Goal: Task Accomplishment & Management: Complete application form

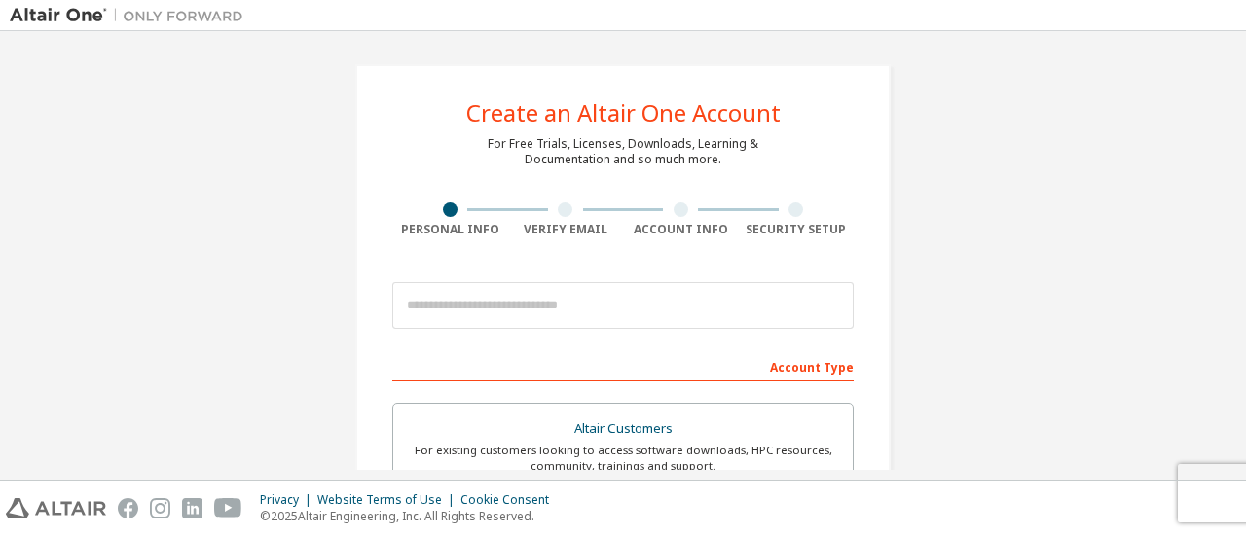
scroll to position [195, 0]
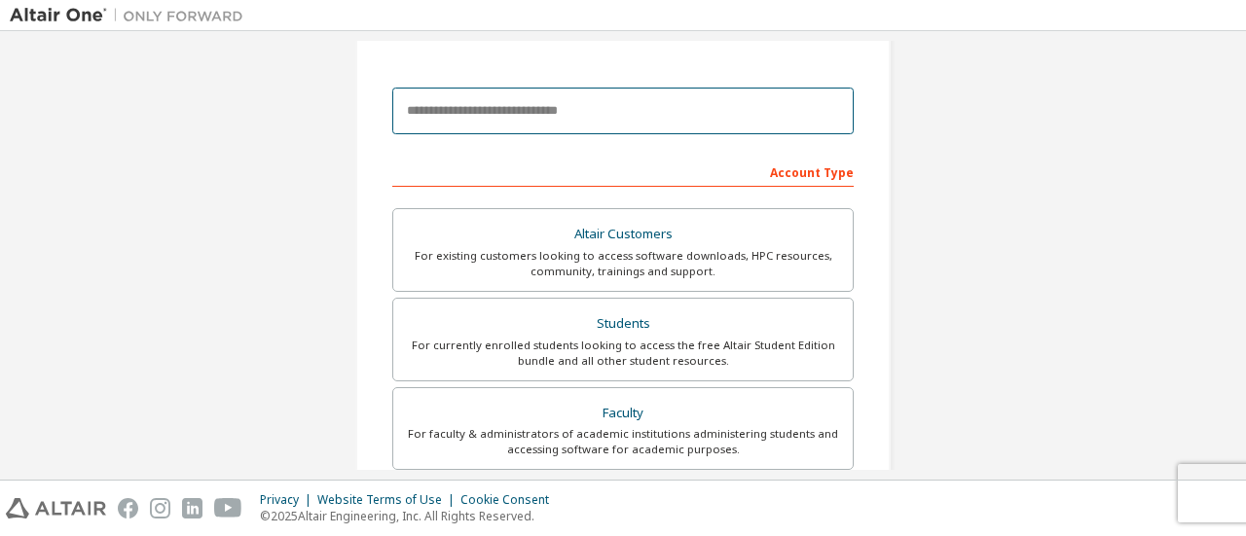
click at [515, 125] on input "email" at bounding box center [623, 111] width 462 height 47
type input "**********"
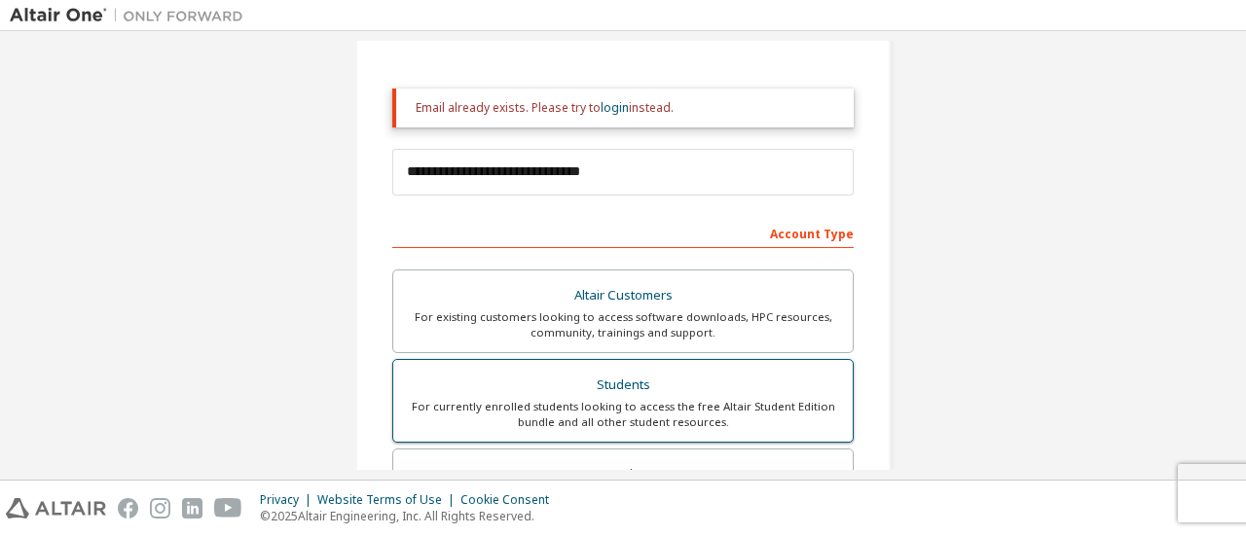
click at [523, 315] on div "Altair Customers For existing customers looking to access software downloads, H…" at bounding box center [623, 448] width 462 height 357
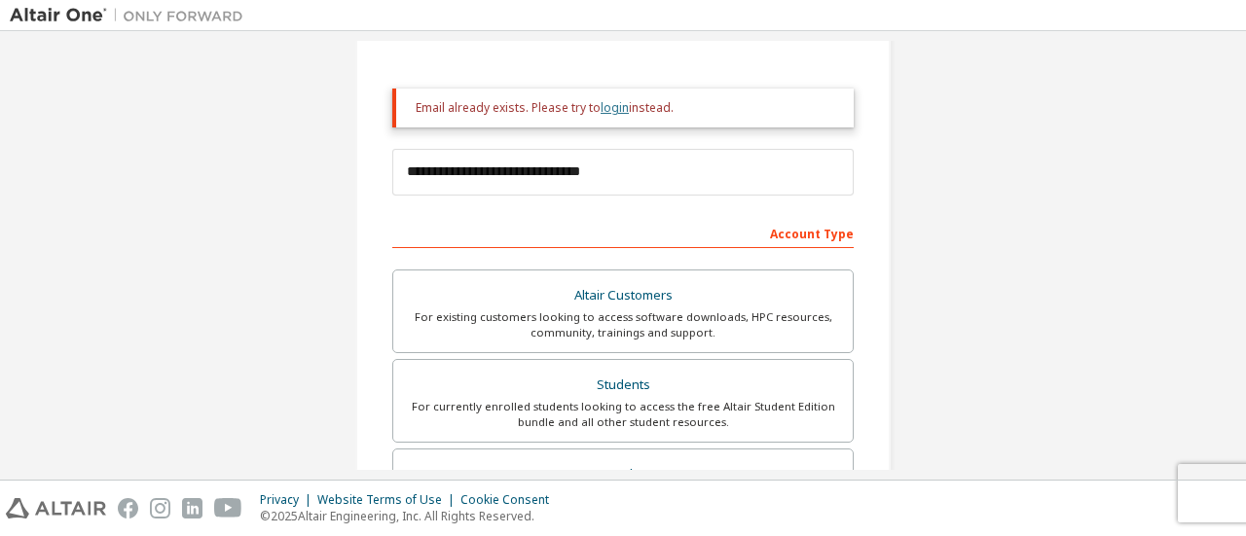
click at [603, 108] on link "login" at bounding box center [615, 107] width 28 height 17
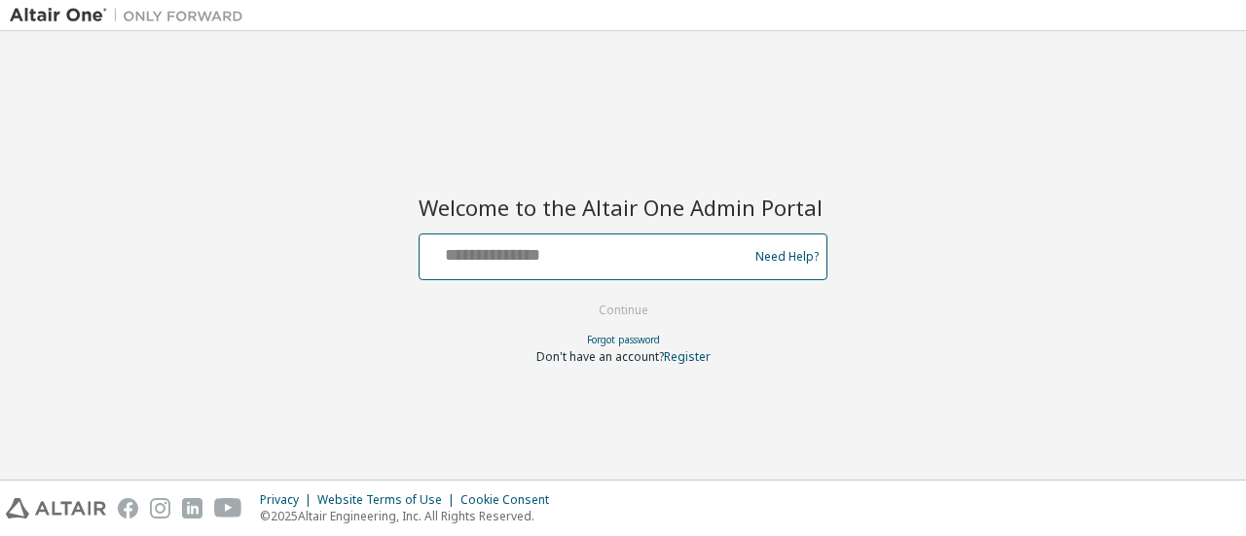
click at [569, 251] on input "text" at bounding box center [586, 253] width 318 height 28
type input "**********"
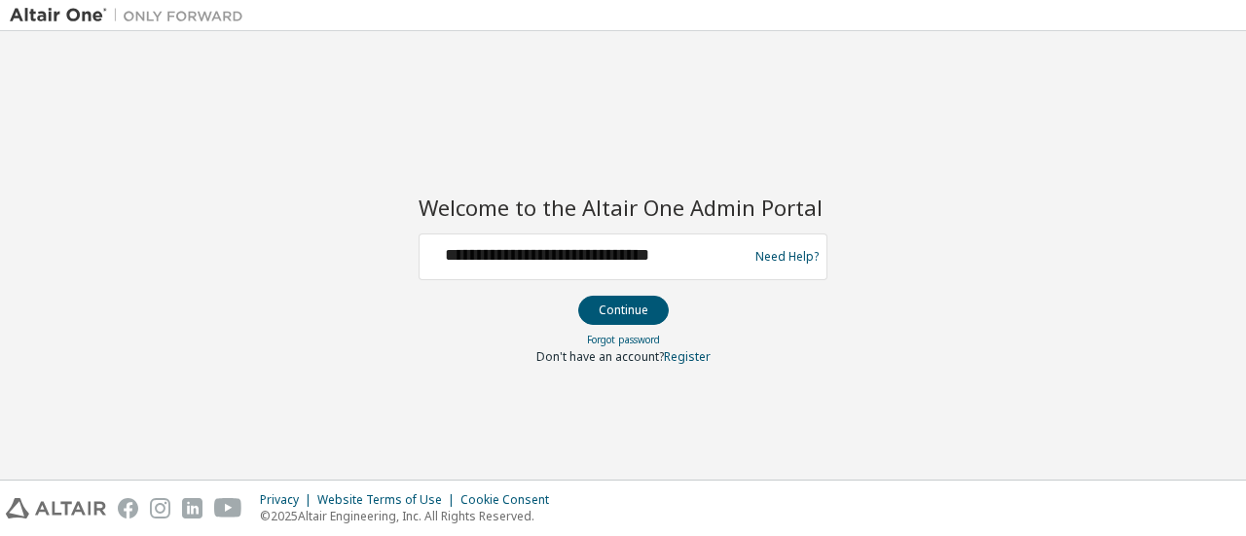
click at [607, 303] on button "Continue" at bounding box center [623, 310] width 91 height 29
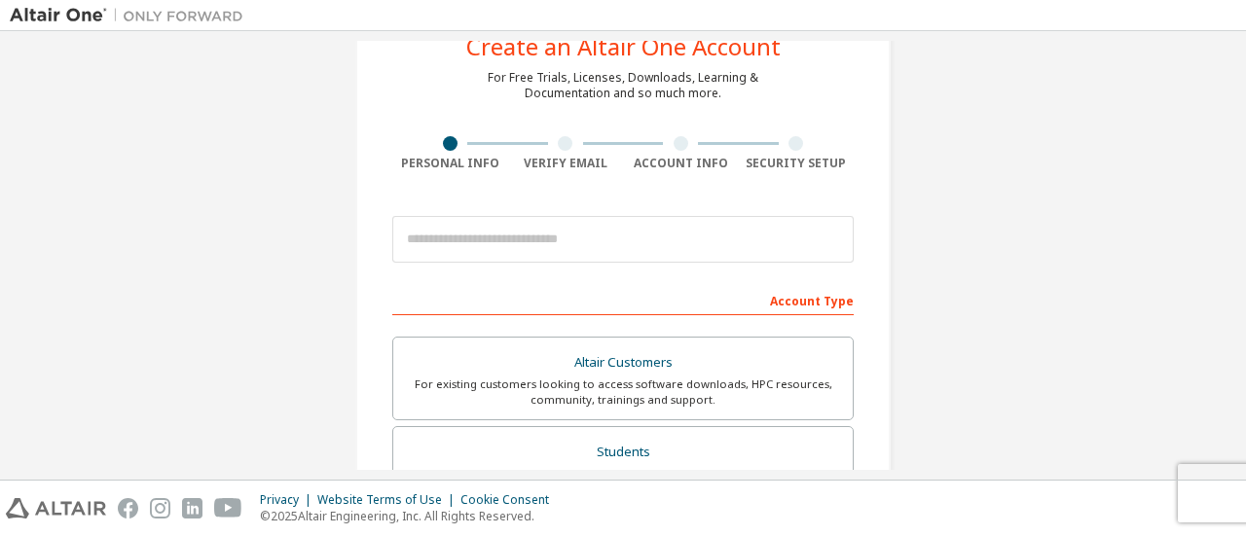
scroll to position [97, 0]
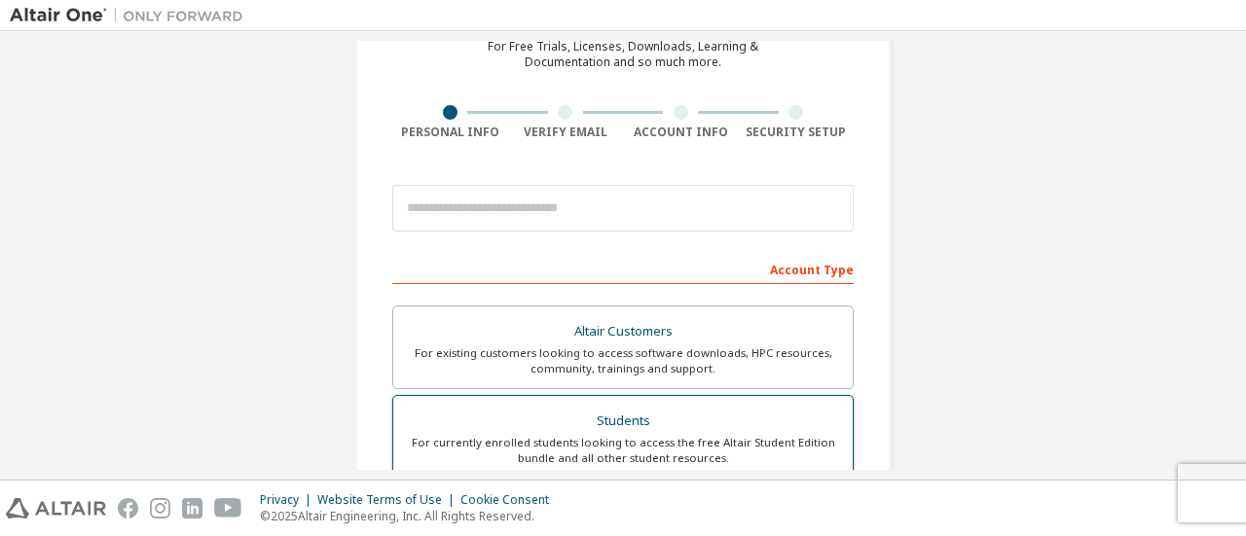
click at [647, 431] on div "Students" at bounding box center [623, 421] width 436 height 27
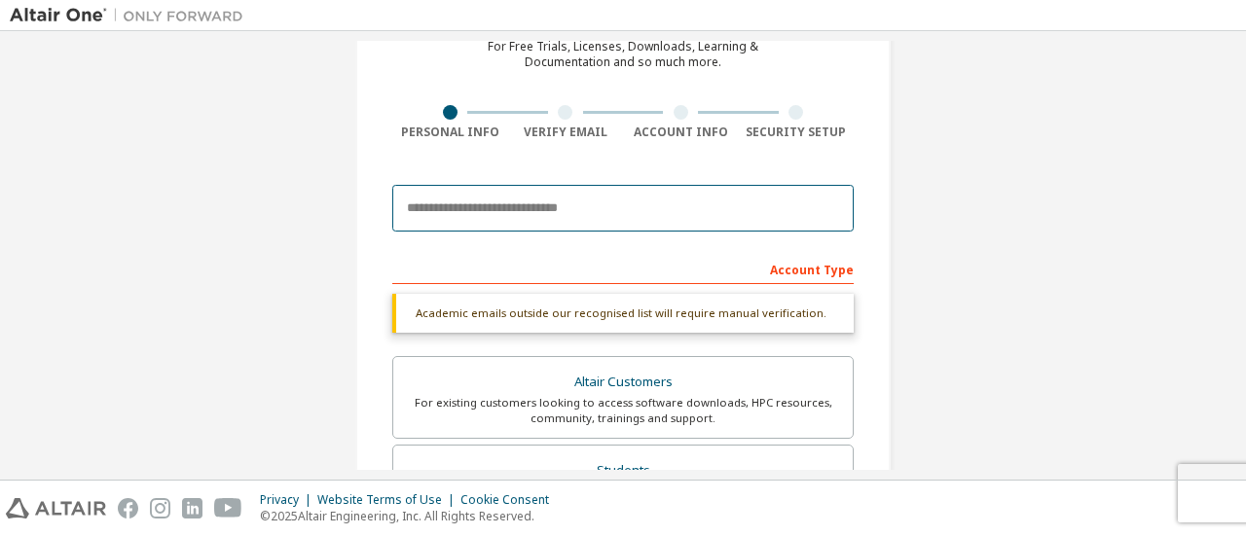
click at [516, 227] on input "email" at bounding box center [623, 208] width 462 height 47
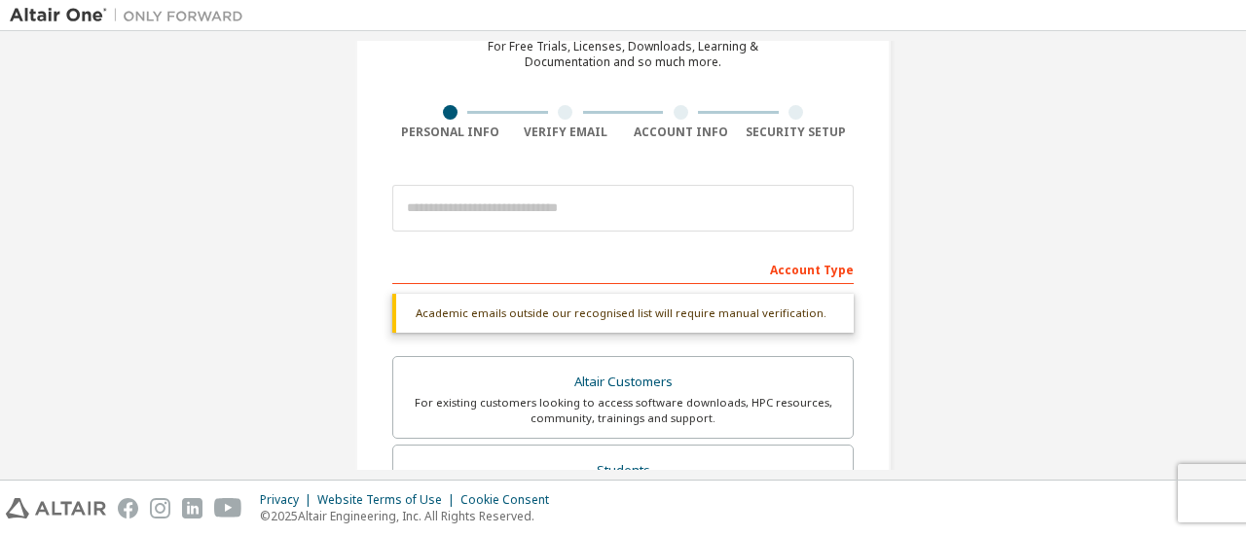
click at [590, 295] on div "Academic emails outside our recognised list will require manual verification." at bounding box center [623, 313] width 462 height 39
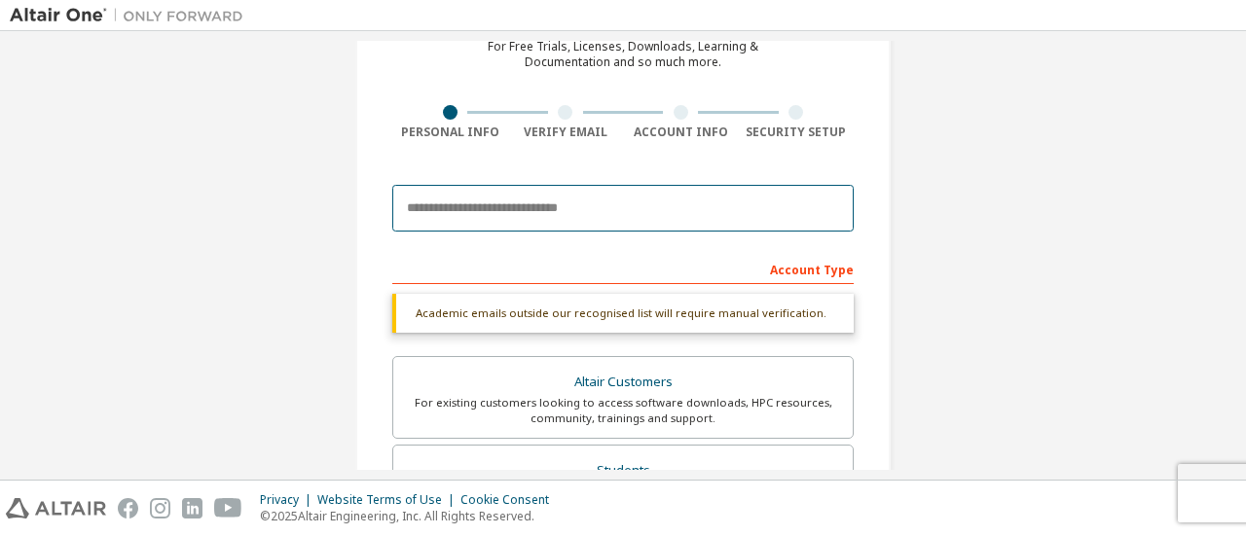
click at [541, 223] on input "email" at bounding box center [623, 208] width 462 height 47
type input "**********"
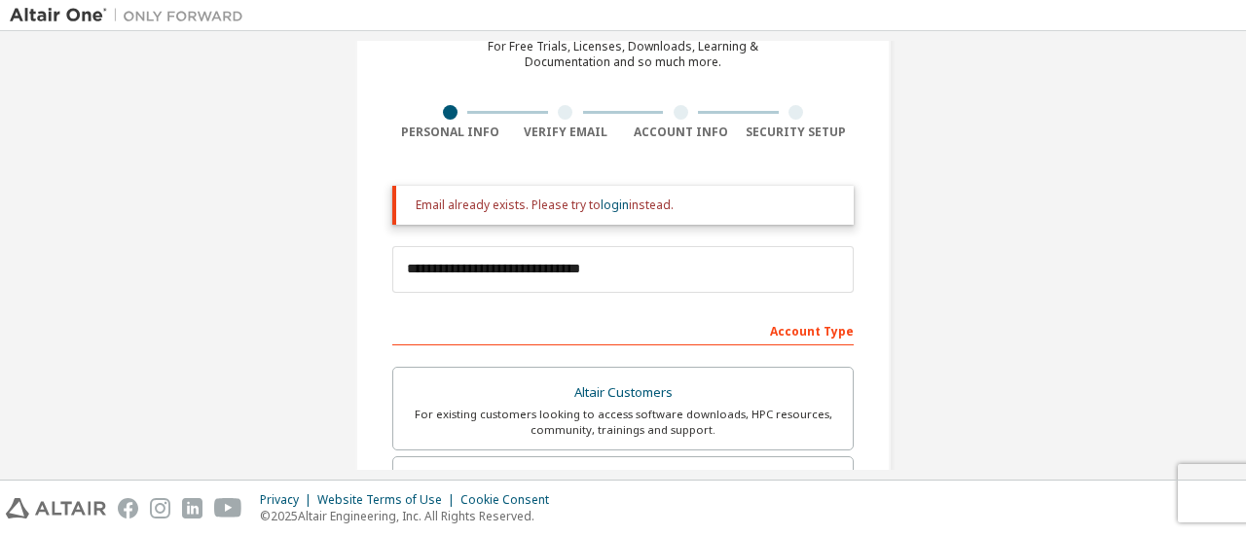
click at [599, 197] on div "Email already exists. Please try to login instead." at bounding box center [623, 205] width 462 height 39
click at [610, 206] on link "login" at bounding box center [615, 205] width 28 height 17
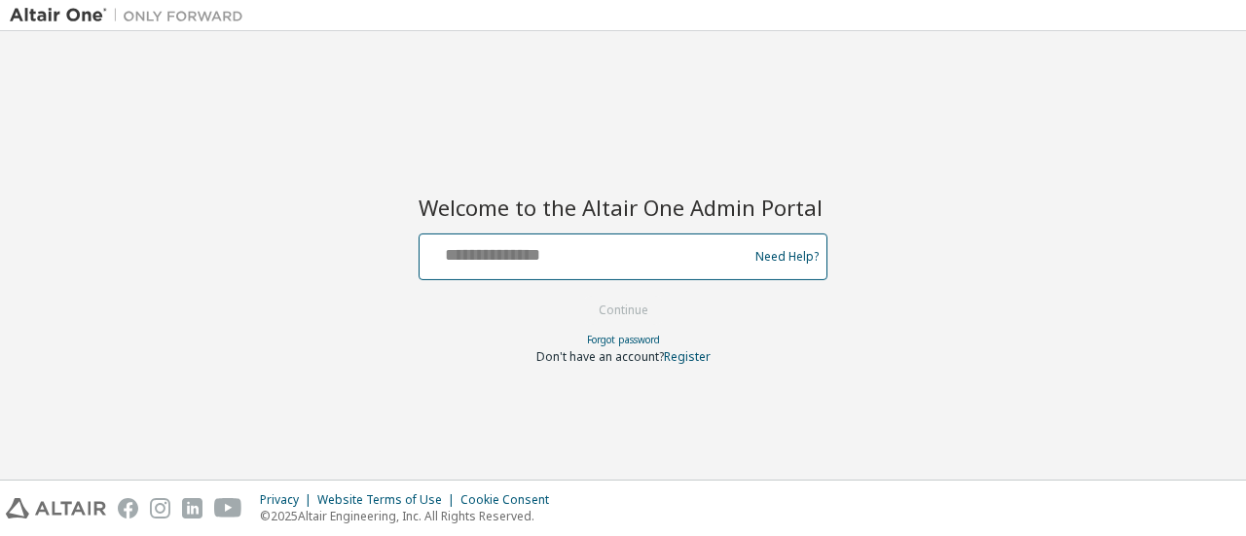
click at [634, 271] on div at bounding box center [586, 257] width 318 height 37
type input "**********"
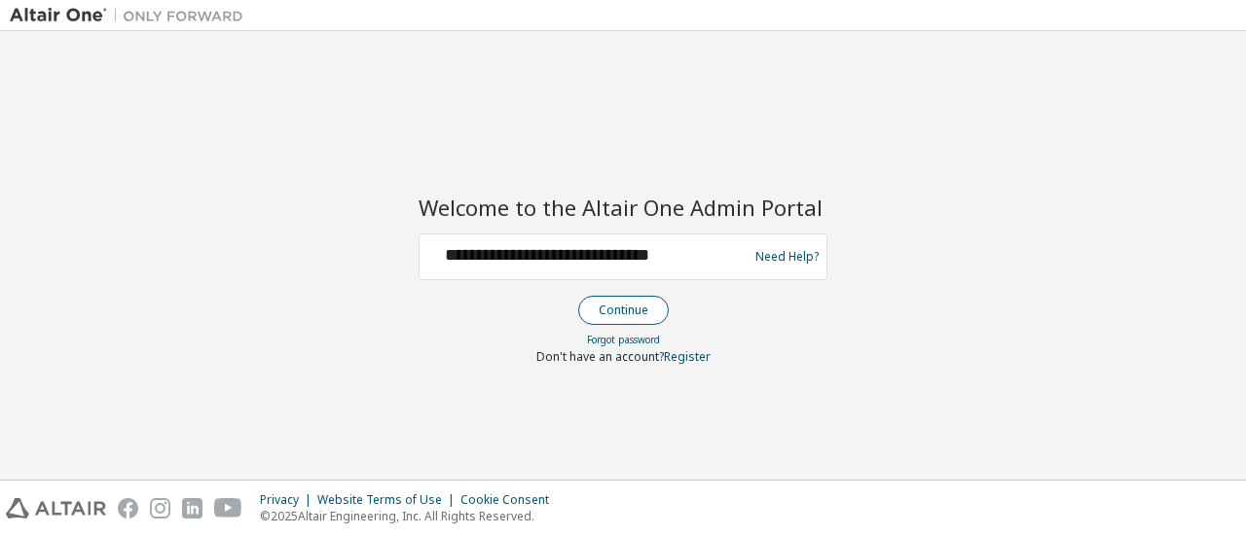
click at [647, 312] on button "Continue" at bounding box center [623, 310] width 91 height 29
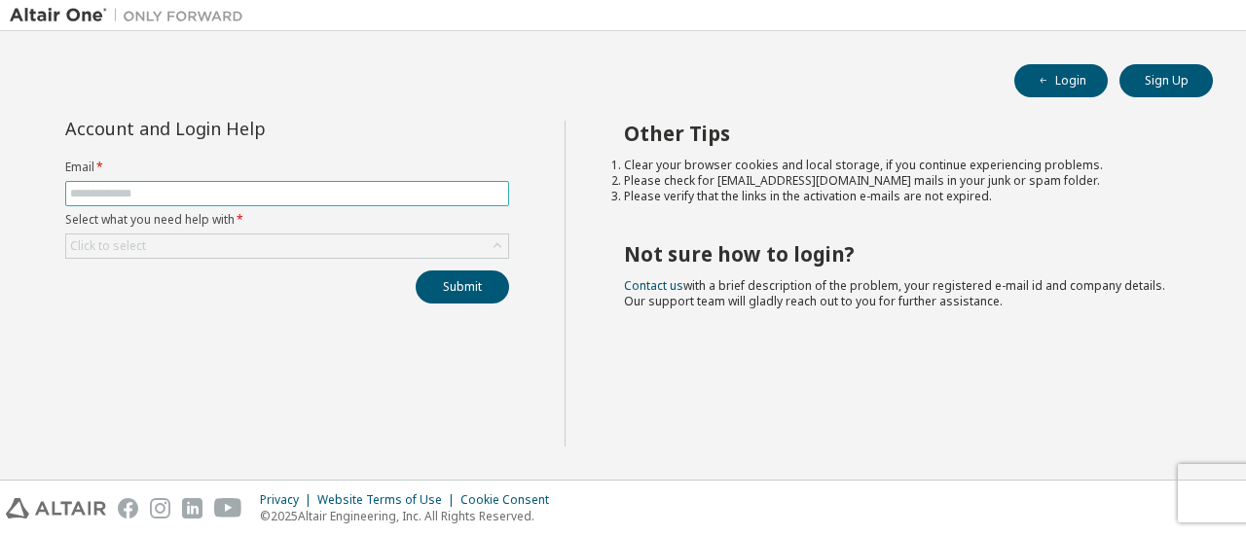
click at [264, 193] on input "text" at bounding box center [287, 194] width 434 height 16
type input "**********"
click at [225, 246] on div "Click to select" at bounding box center [287, 246] width 442 height 23
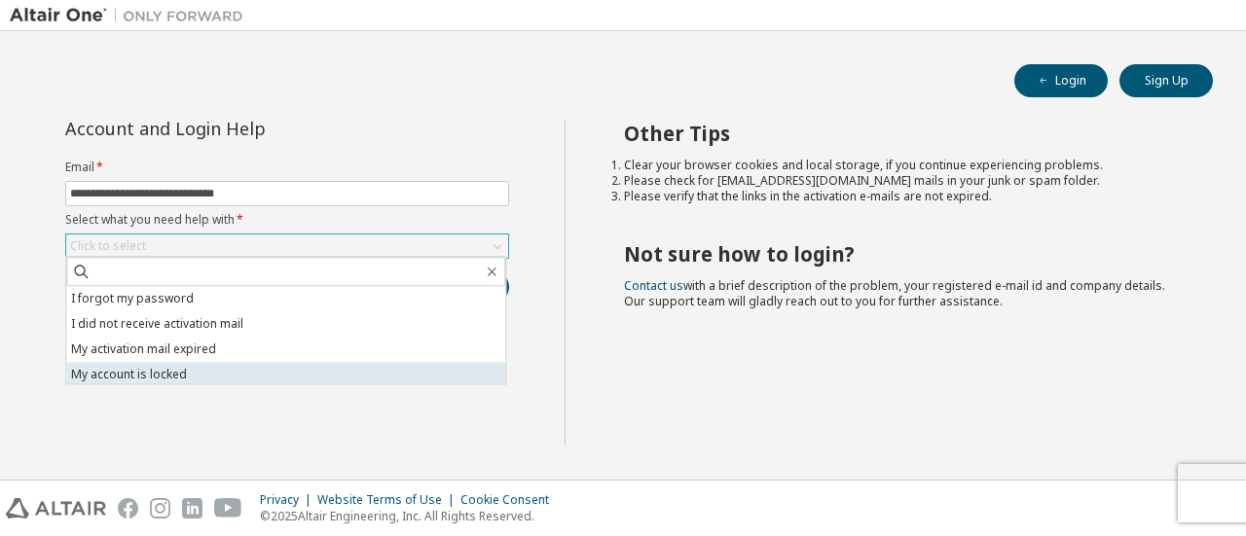
click at [186, 367] on li "My account is locked" at bounding box center [285, 374] width 439 height 25
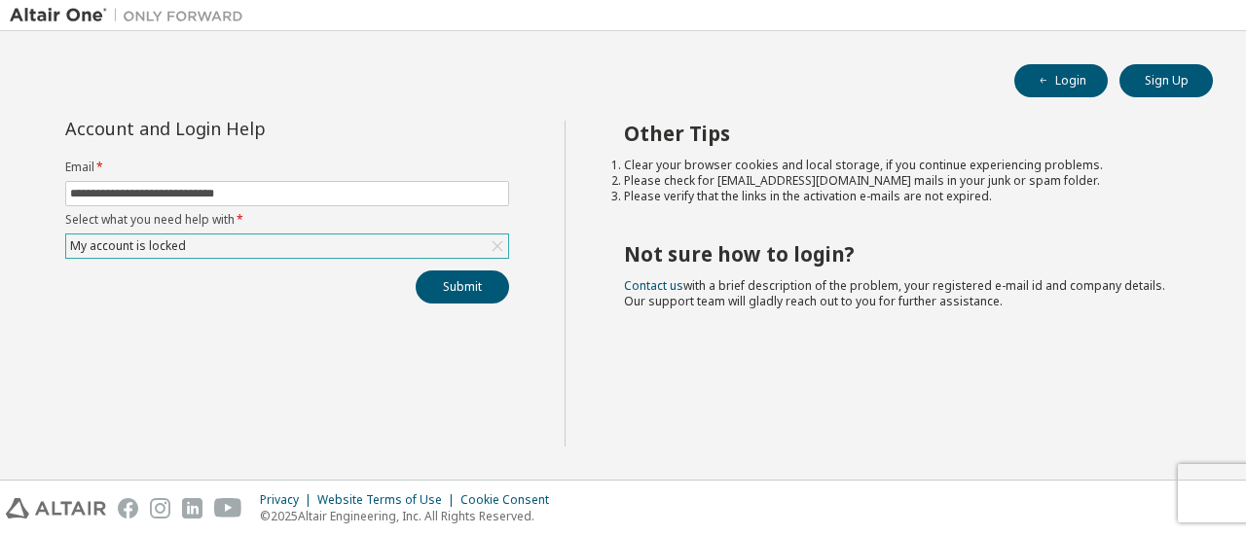
click at [505, 274] on div "Submit" at bounding box center [287, 287] width 444 height 33
click at [499, 288] on button "Submit" at bounding box center [462, 287] width 93 height 33
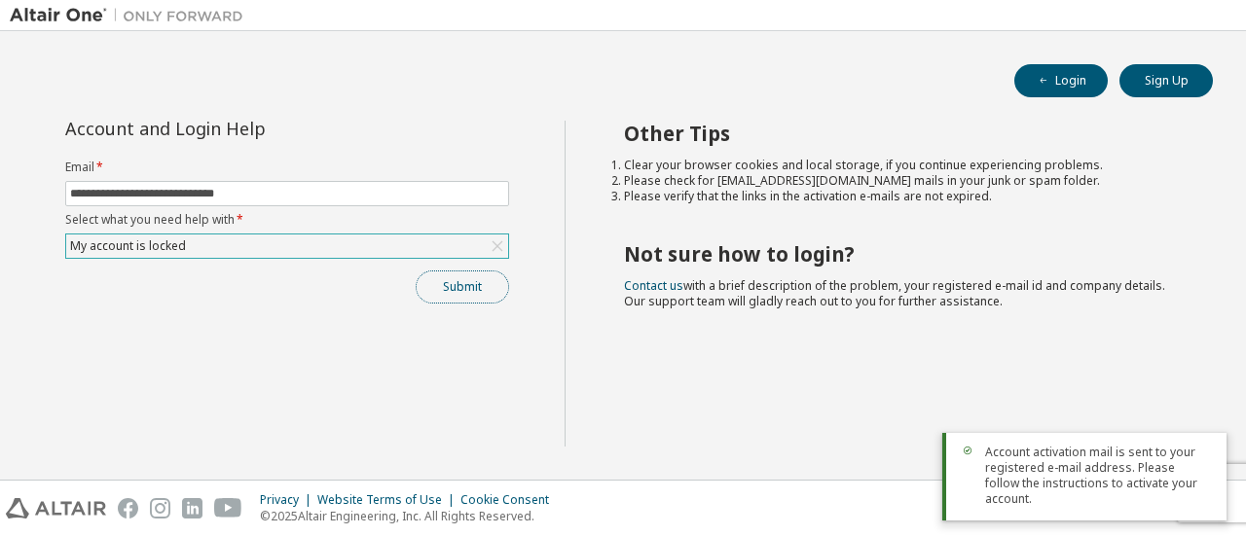
click at [444, 289] on button "Submit" at bounding box center [462, 287] width 93 height 33
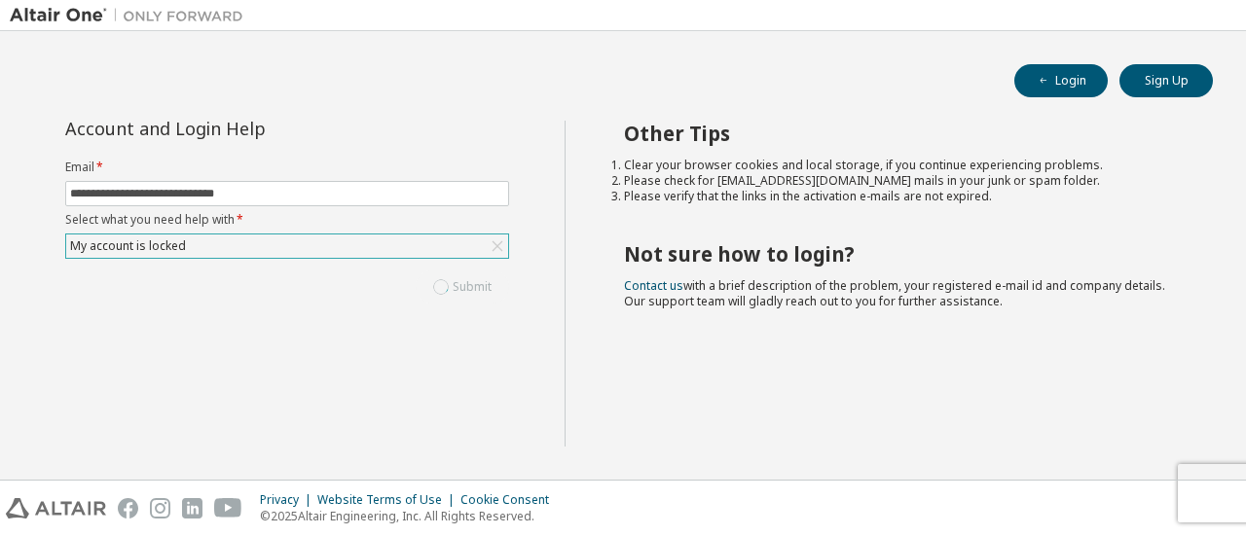
click at [444, 289] on div "Submit" at bounding box center [287, 287] width 444 height 33
click at [470, 291] on button "Submit" at bounding box center [462, 287] width 93 height 33
drag, startPoint x: 508, startPoint y: 274, endPoint x: 409, endPoint y: 276, distance: 99.3
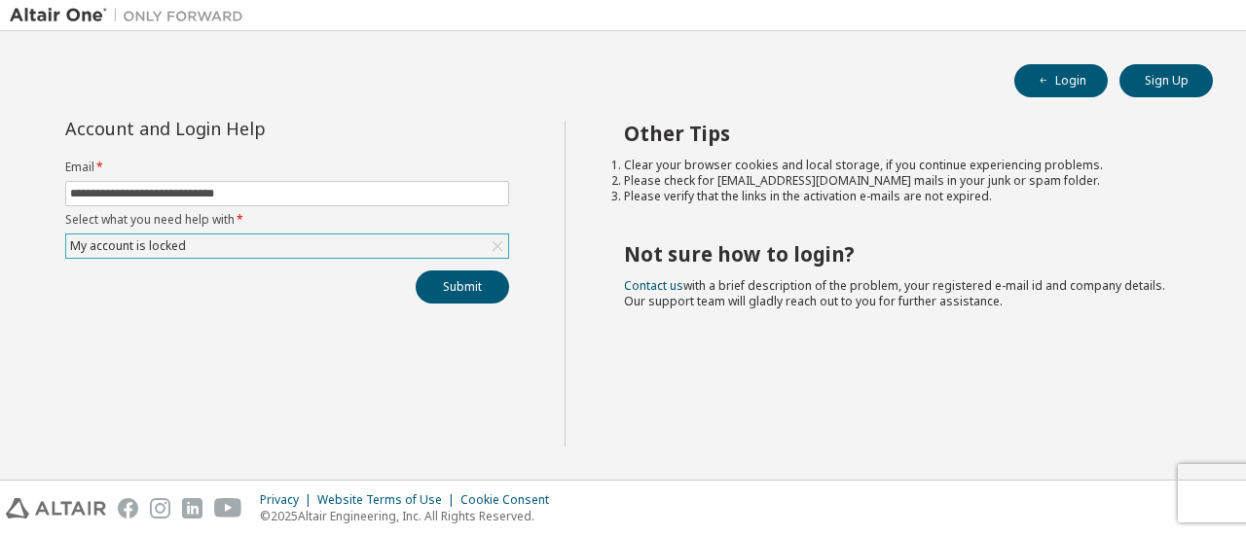
click at [506, 273] on div "Submit" at bounding box center [287, 287] width 444 height 33
click at [400, 276] on div "Submit" at bounding box center [287, 287] width 444 height 33
click at [458, 294] on button "Submit" at bounding box center [462, 287] width 93 height 33
